Goal: Transaction & Acquisition: Obtain resource

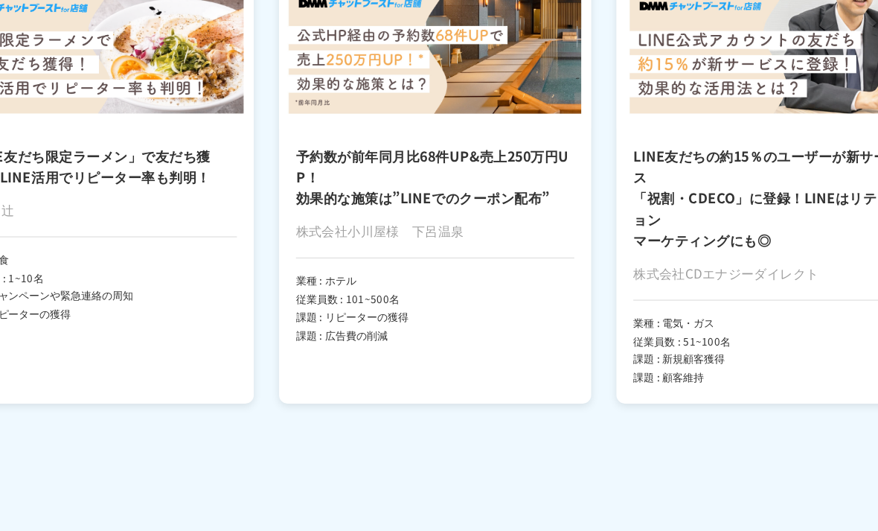
click at [572, 336] on div "LINE友だちの約15％のユーザーが新サービス 「祝割・CDECO」に登録！LINEはリテンション マーケティングにも◎ 株式会社CDエナジーダイレクト 業種…" at bounding box center [709, 287] width 275 height 242
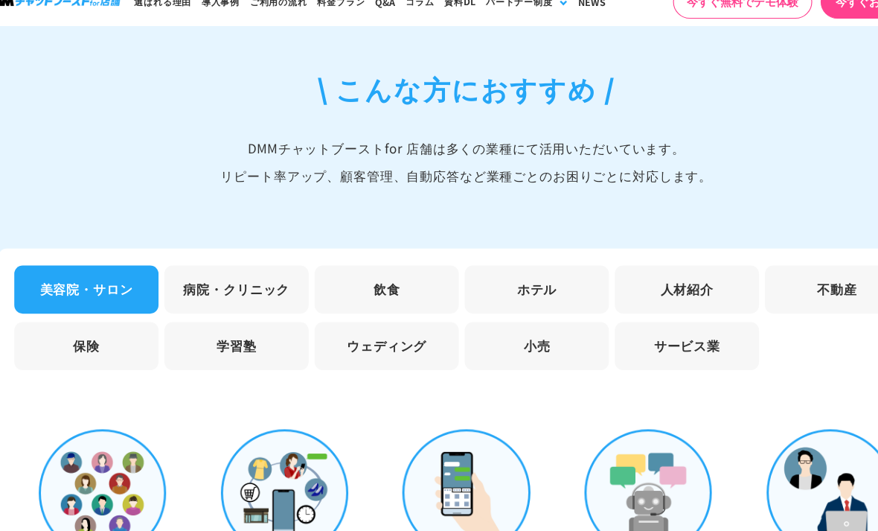
scroll to position [4398, 0]
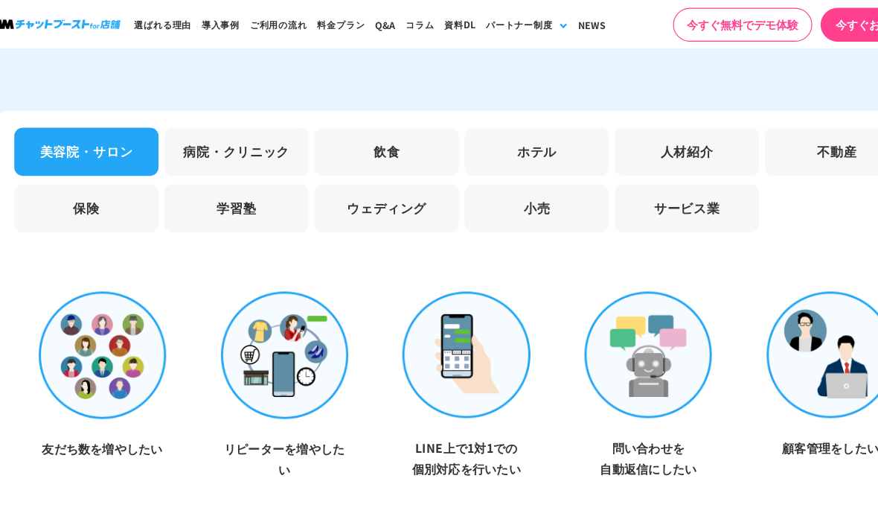
click at [205, 118] on li "病院・クリニック" at bounding box center [237, 133] width 128 height 42
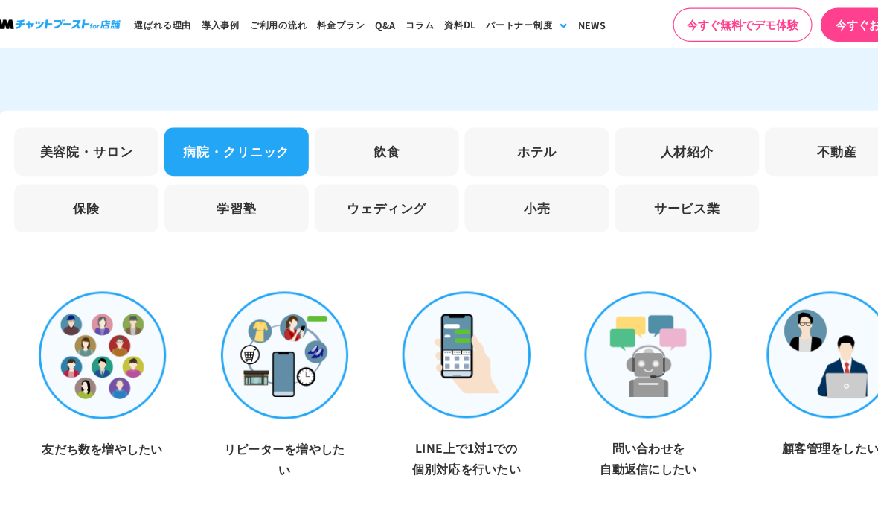
scroll to position [4529, 0]
click at [355, 118] on li "飲食" at bounding box center [369, 133] width 128 height 42
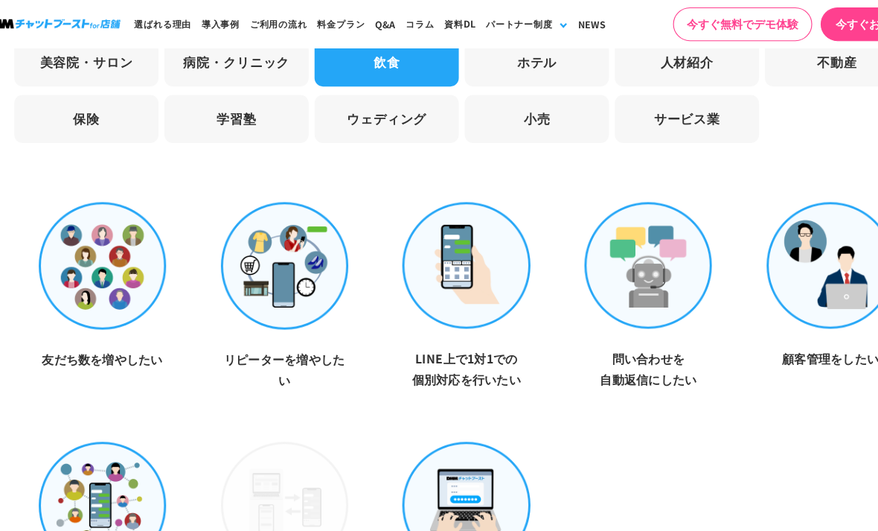
scroll to position [4606, 0]
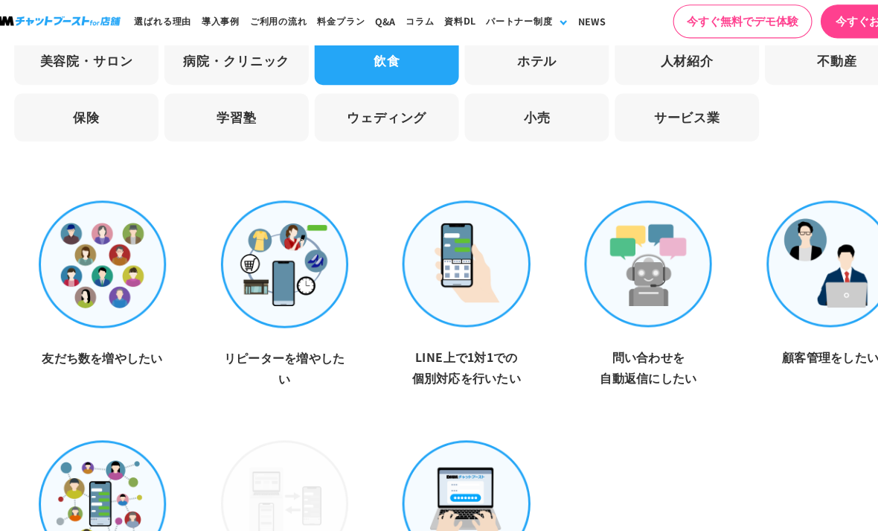
click at [485, 90] on li "小売" at bounding box center [502, 106] width 128 height 42
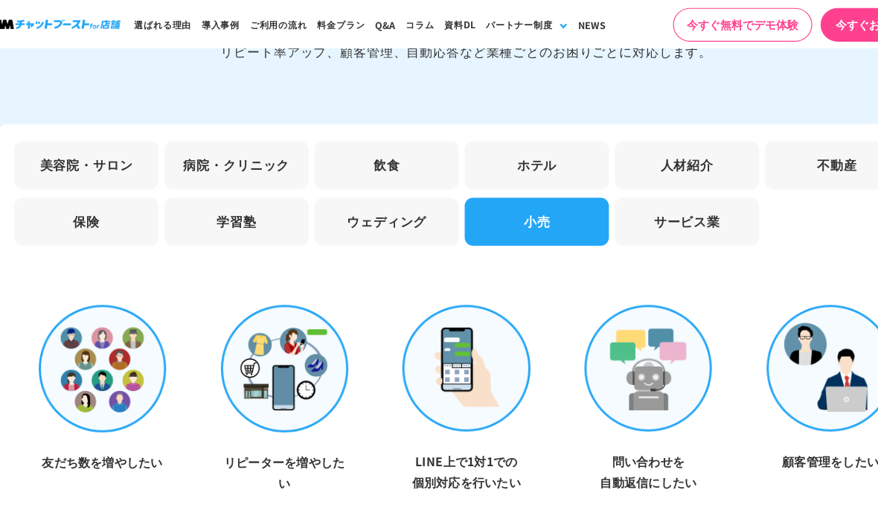
scroll to position [4516, 0]
click at [599, 179] on li "サービス業" at bounding box center [634, 196] width 128 height 42
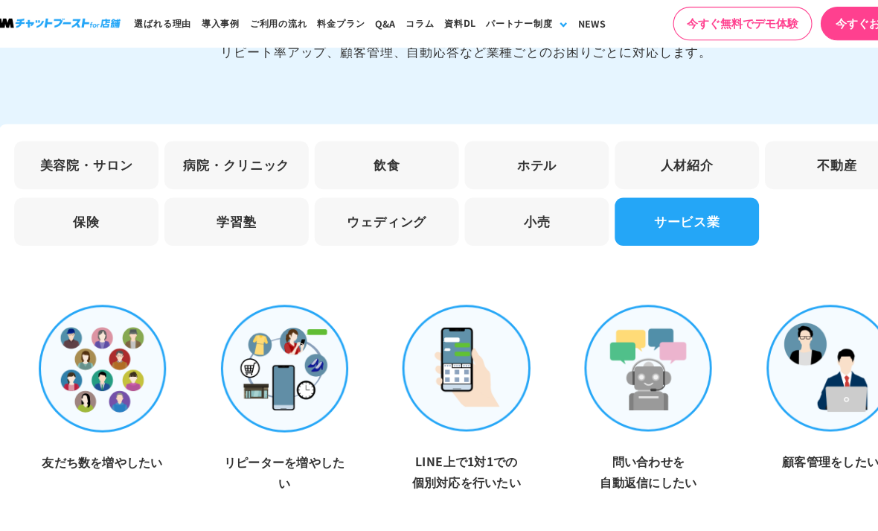
click at [715, 139] on li "不動産" at bounding box center [767, 146] width 128 height 42
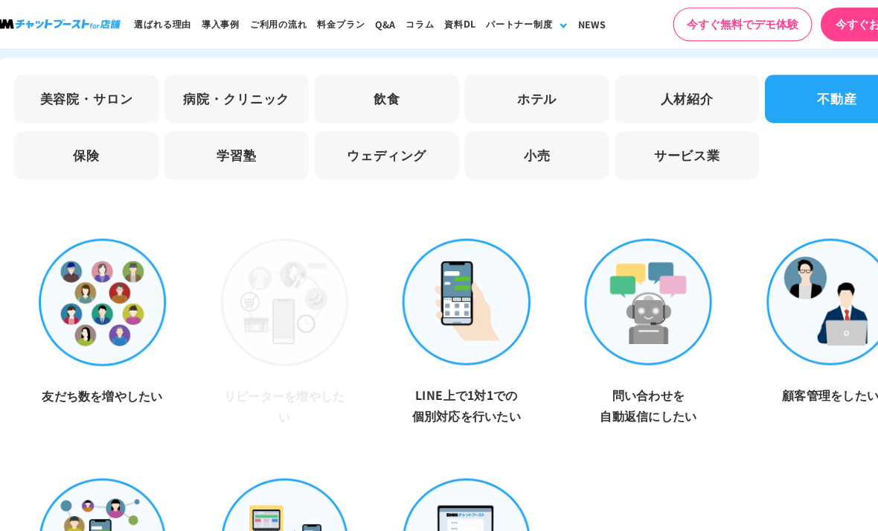
scroll to position [4575, 0]
click at [597, 74] on li "人材紹介" at bounding box center [634, 87] width 128 height 42
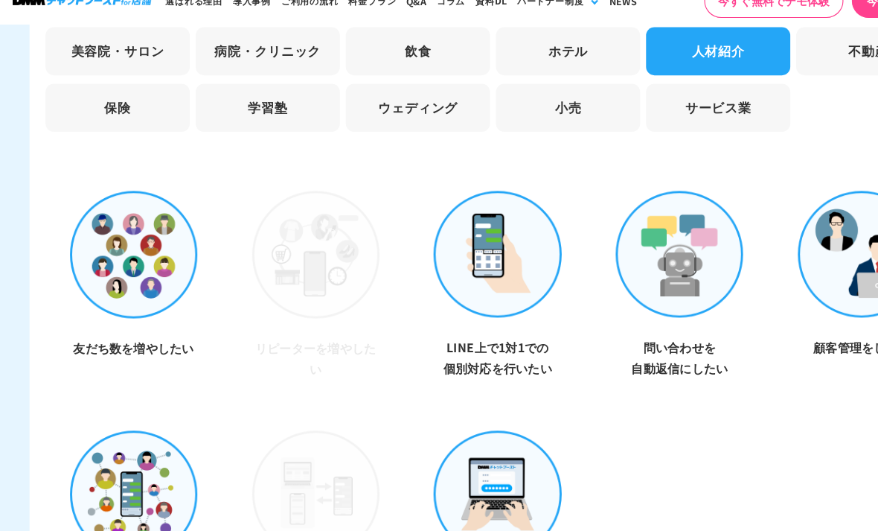
scroll to position [4597, 0]
click at [449, 223] on img at bounding box center [439, 244] width 112 height 112
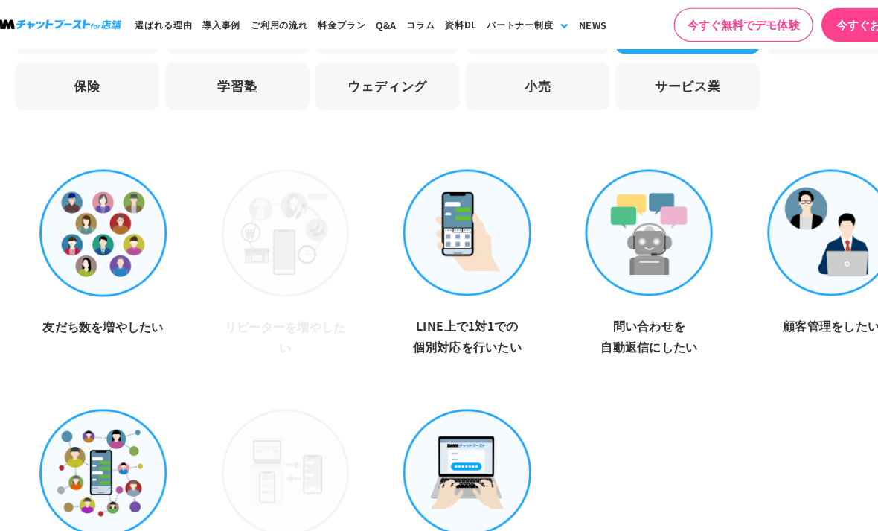
scroll to position [4578, 0]
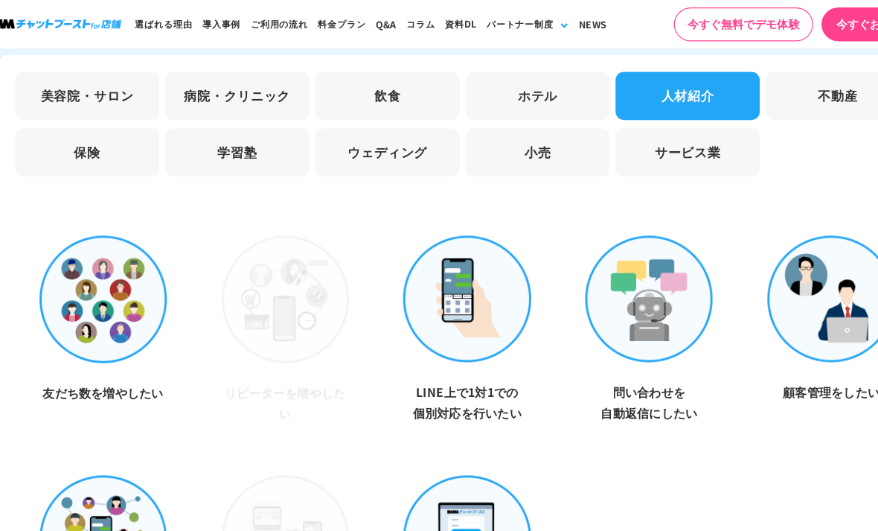
click at [345, 63] on li "飲食" at bounding box center [369, 84] width 128 height 42
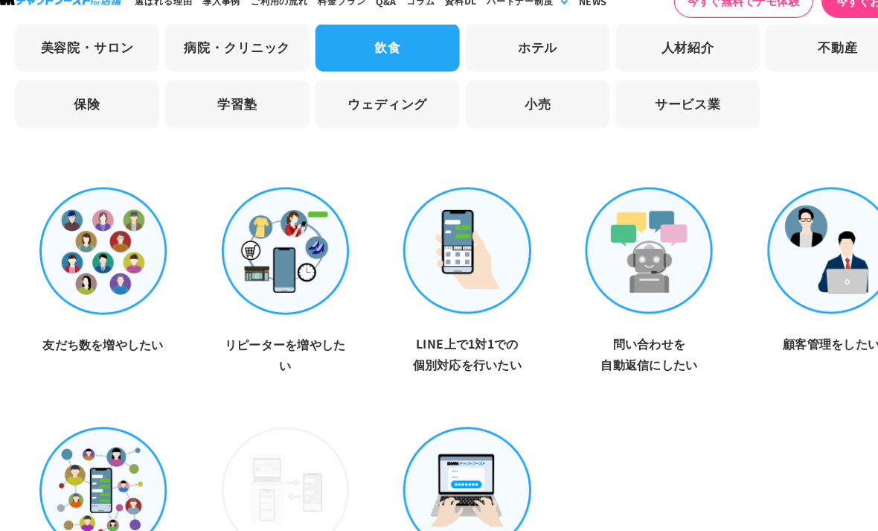
scroll to position [4564, 0]
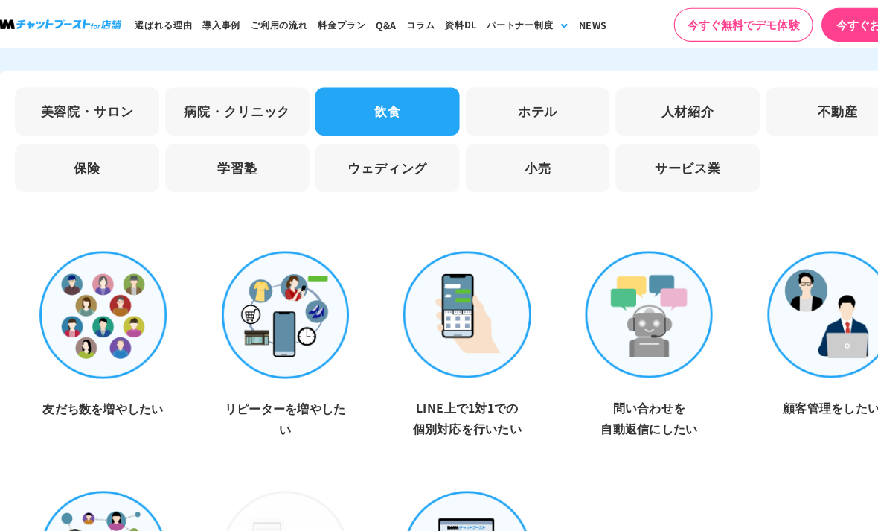
click at [214, 80] on li "病院・クリニック" at bounding box center [237, 98] width 128 height 42
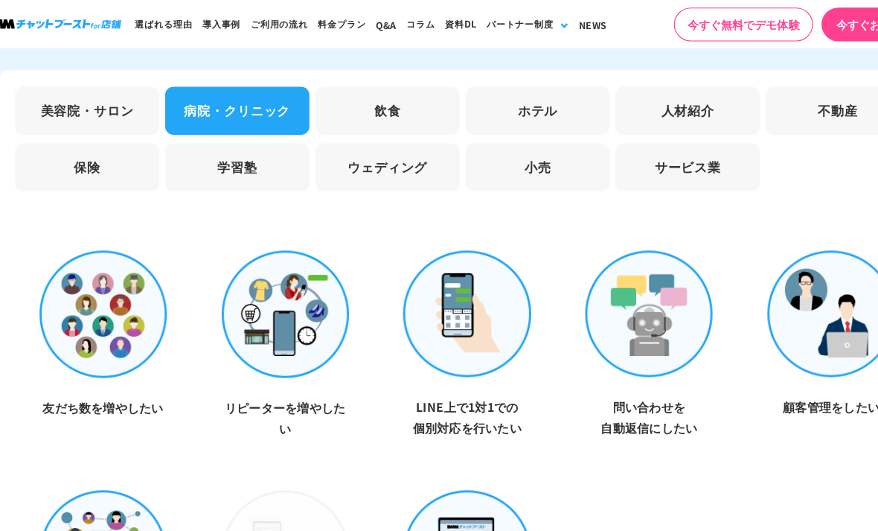
click at [75, 144] on li "保険" at bounding box center [104, 148] width 128 height 42
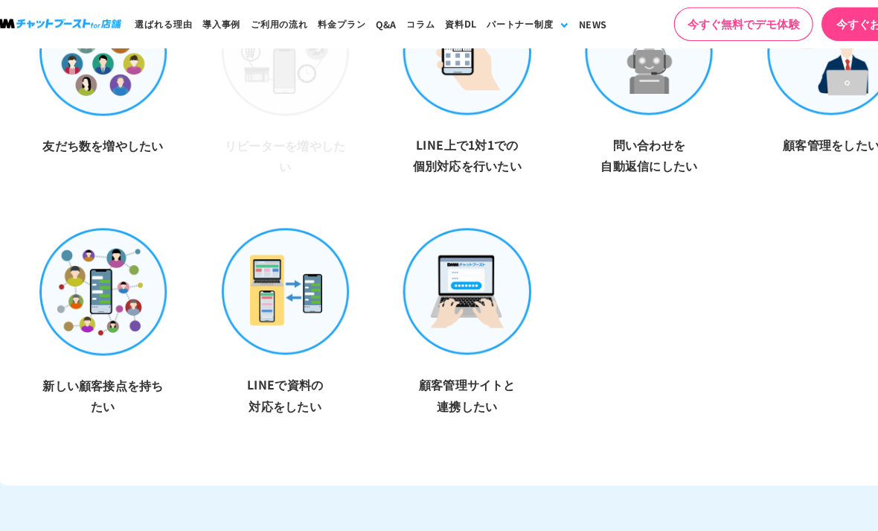
scroll to position [4791, 0]
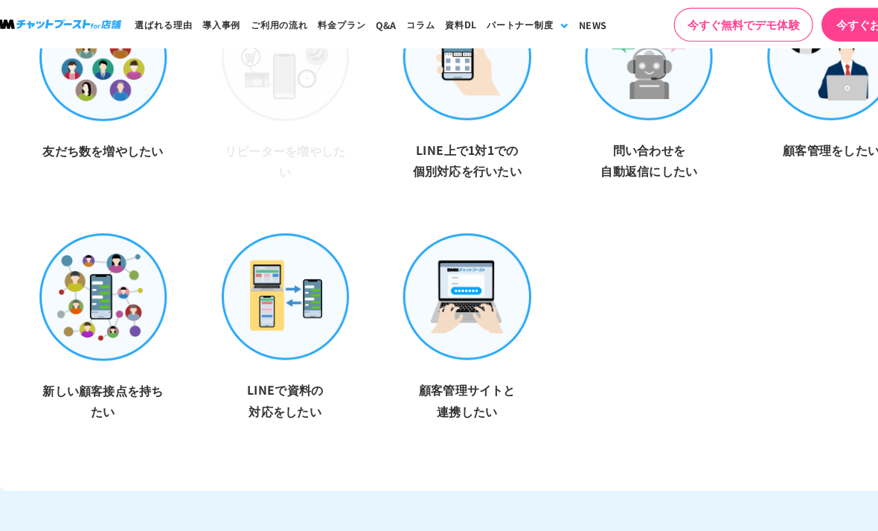
click at [409, 227] on img at bounding box center [439, 261] width 112 height 112
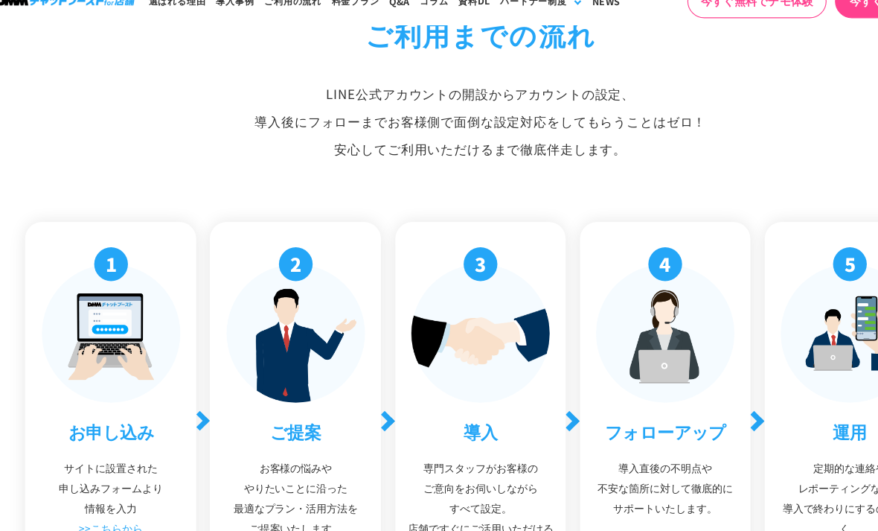
scroll to position [5316, 0]
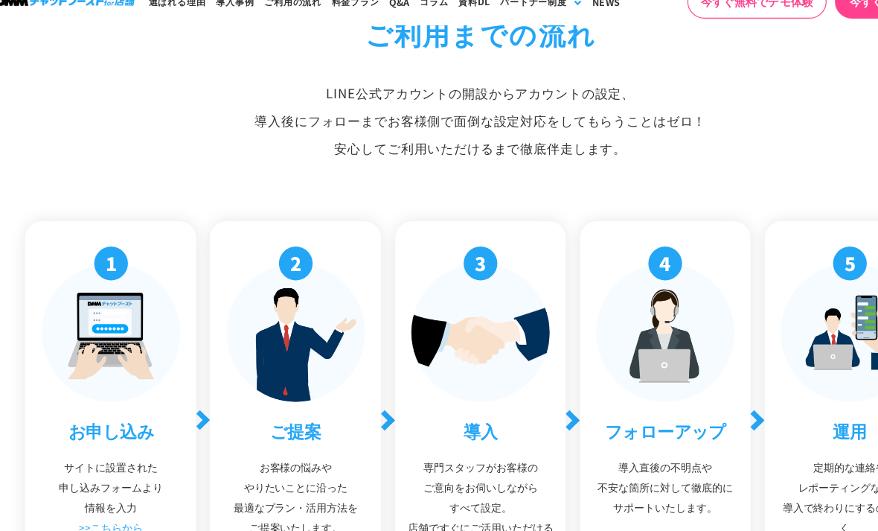
click at [98, 479] on link ">>こちらから" at bounding box center [113, 485] width 57 height 13
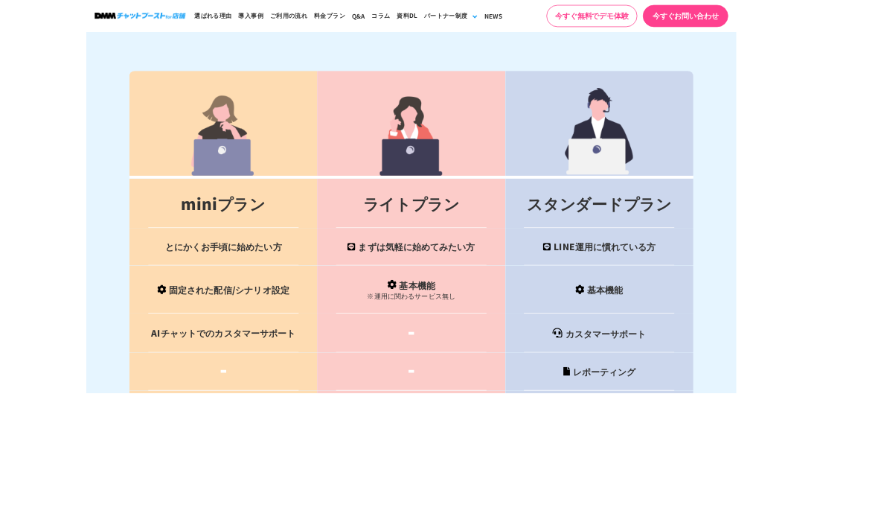
scroll to position [6170, 3]
